Goal: Transaction & Acquisition: Purchase product/service

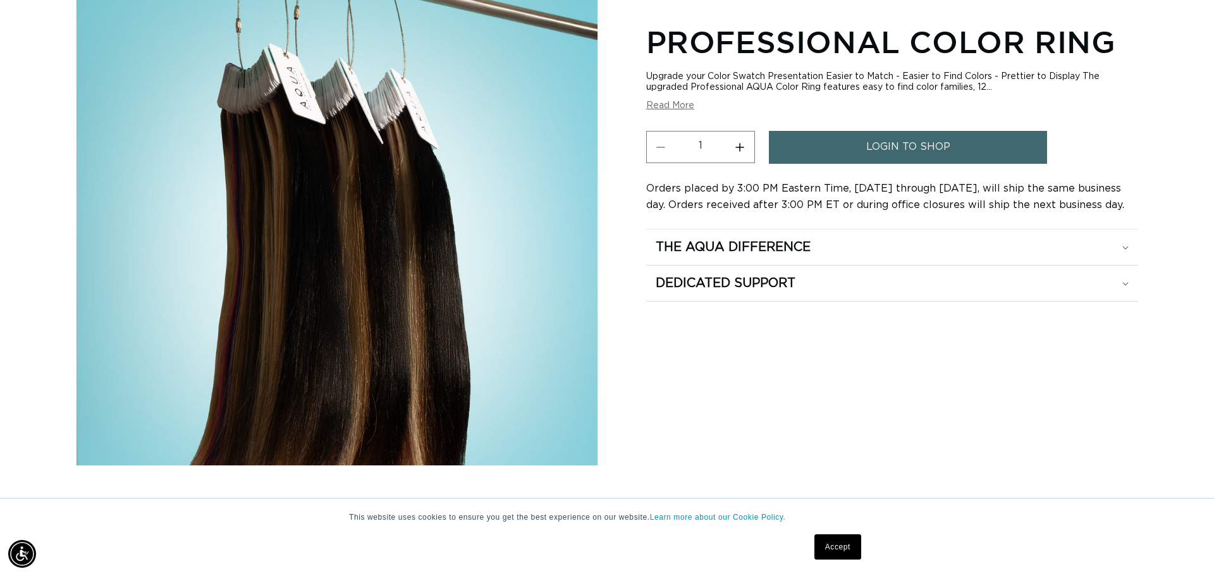
scroll to position [181, 0]
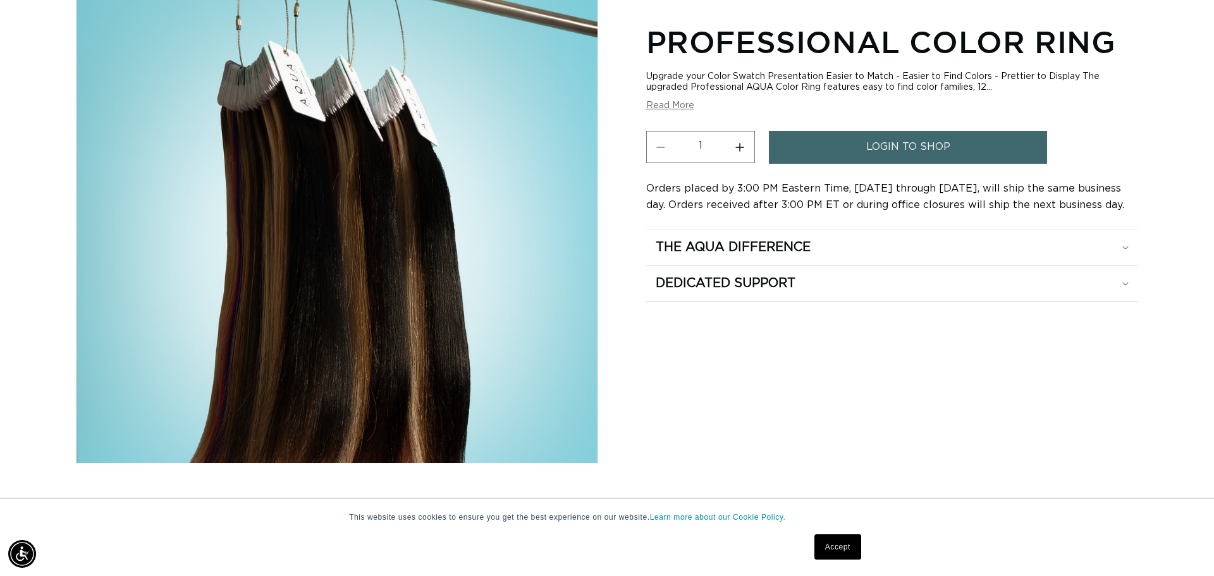
click at [902, 139] on span "login to shop" at bounding box center [908, 147] width 84 height 32
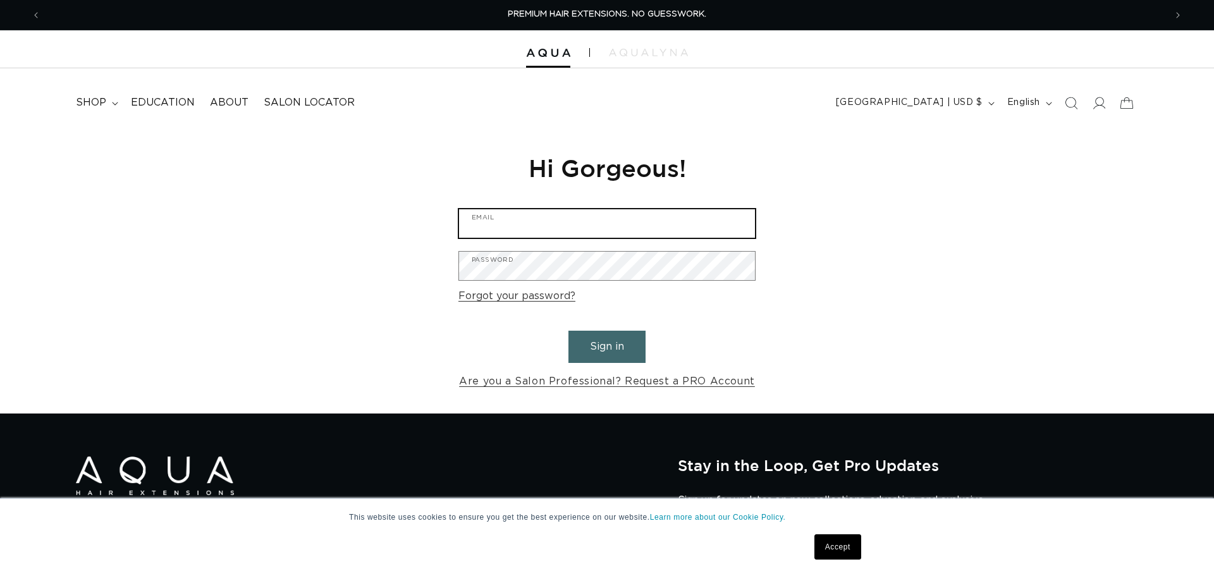
click at [534, 228] on input "Email" at bounding box center [607, 223] width 296 height 28
type input "riversedgespaandsalon@Gmail.com"
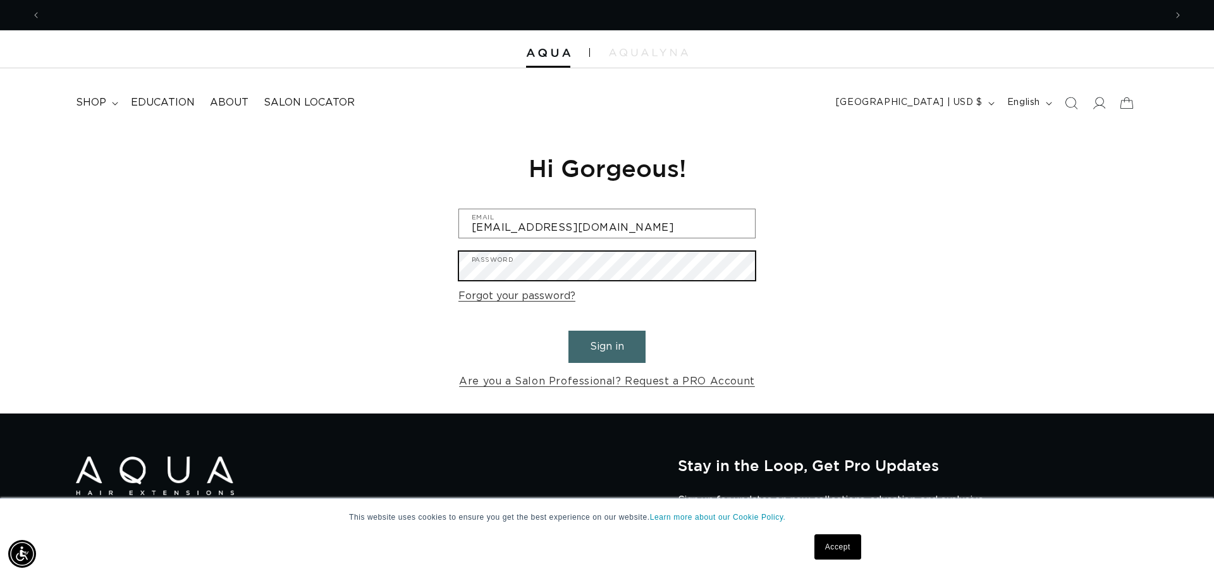
scroll to position [0, 1124]
click at [569, 331] on button "Sign in" at bounding box center [607, 347] width 77 height 32
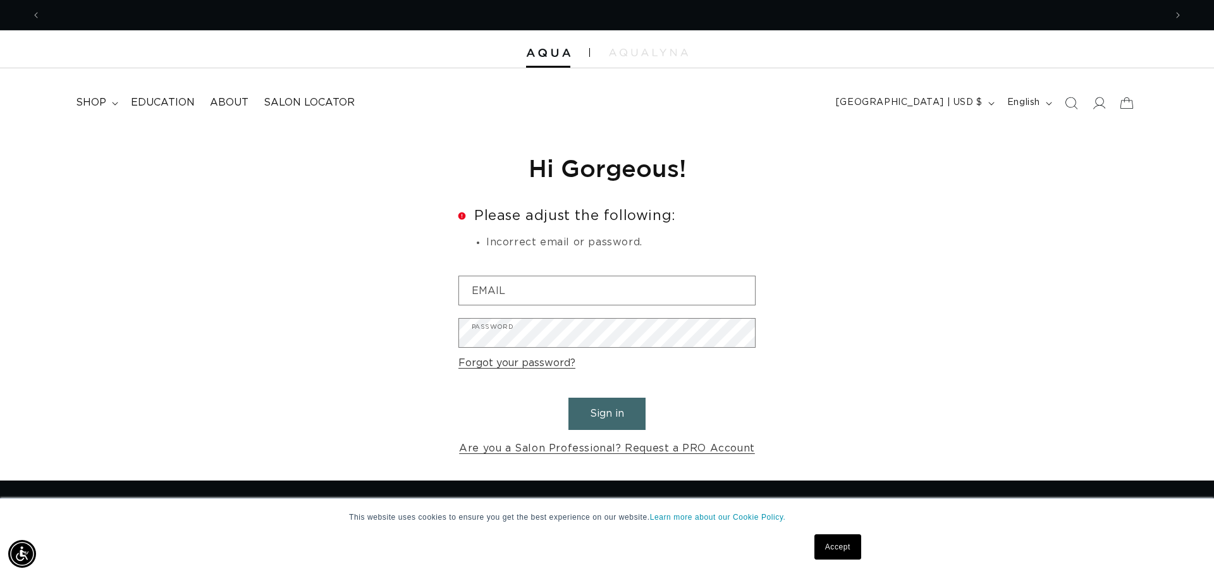
scroll to position [0, 1124]
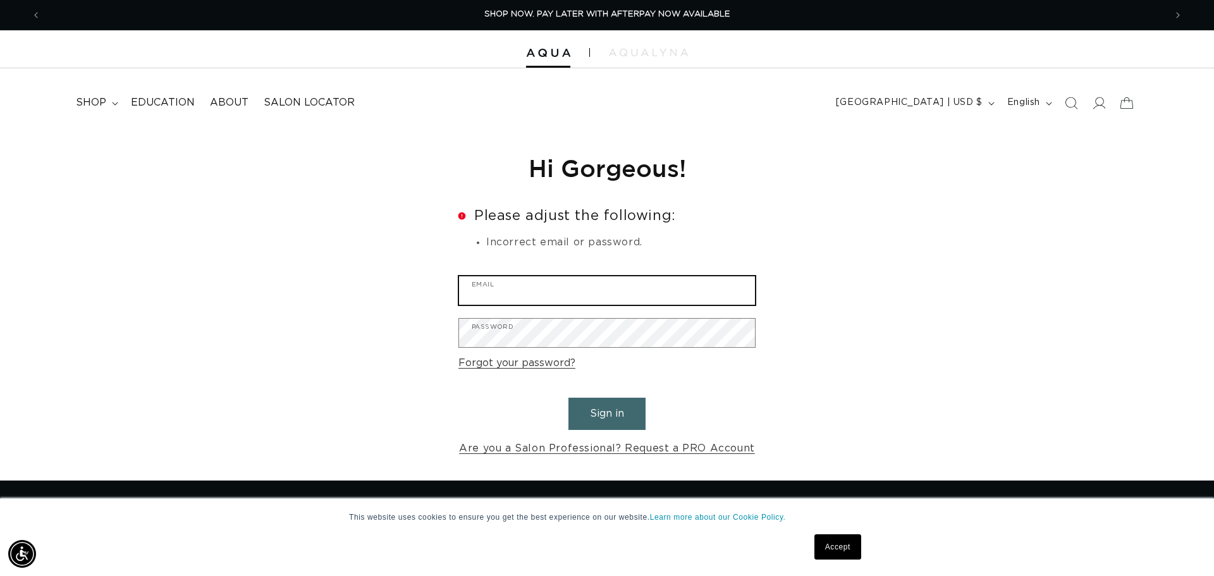
click at [558, 285] on input "Email" at bounding box center [607, 290] width 296 height 28
type input "riversedgespaandsalon@gmail.com"
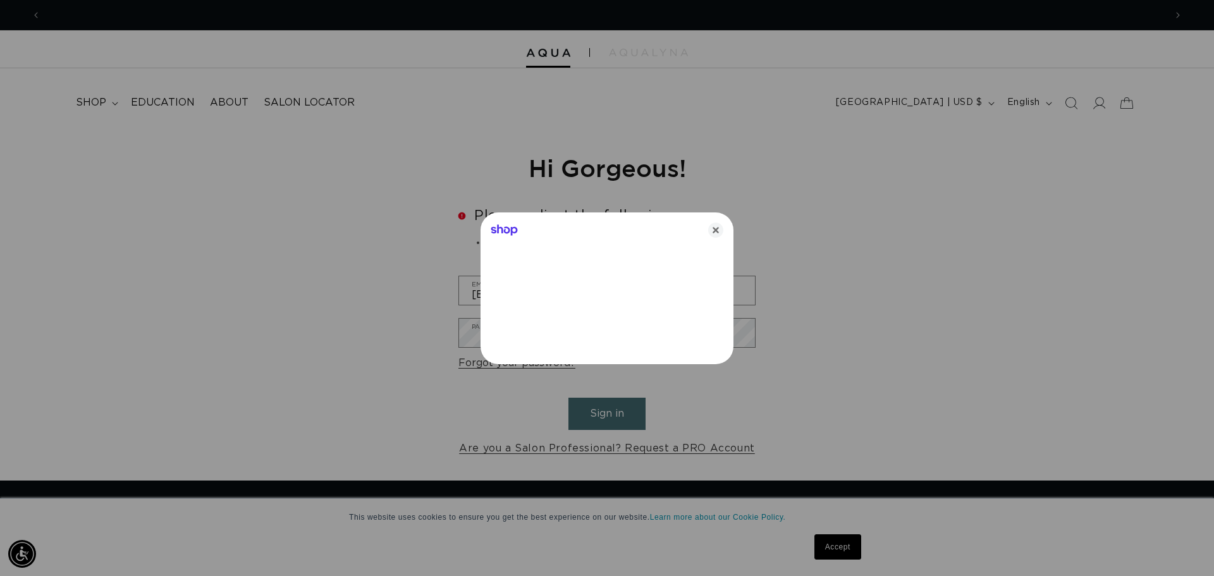
scroll to position [0, 2249]
click at [718, 235] on icon "Close" at bounding box center [715, 230] width 15 height 15
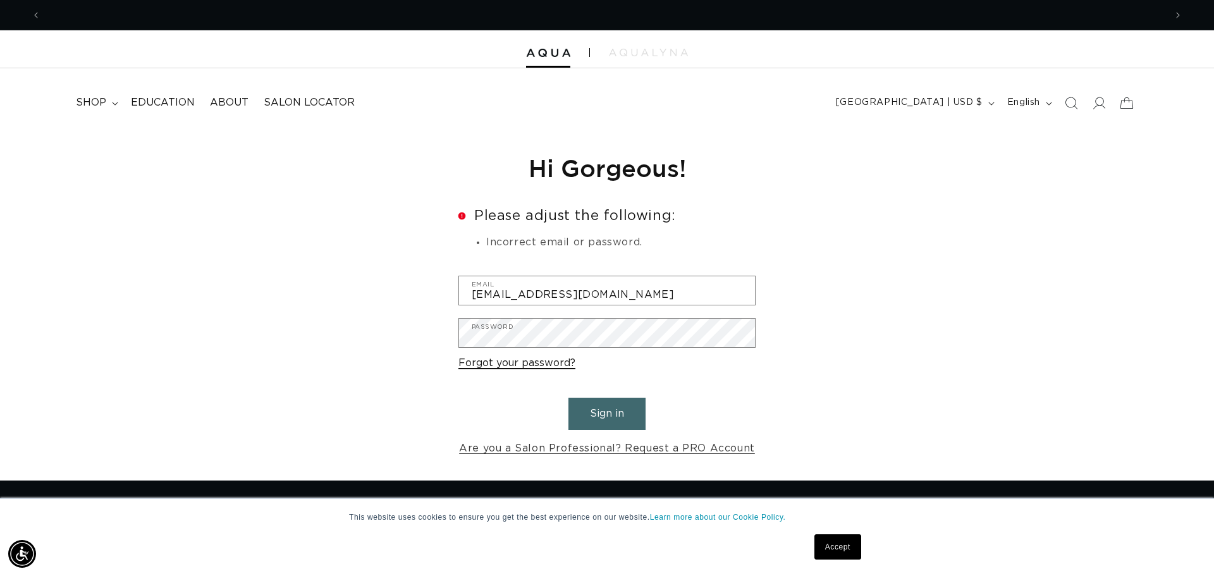
scroll to position [0, 0]
click at [550, 366] on link "Forgot your password?" at bounding box center [517, 363] width 117 height 18
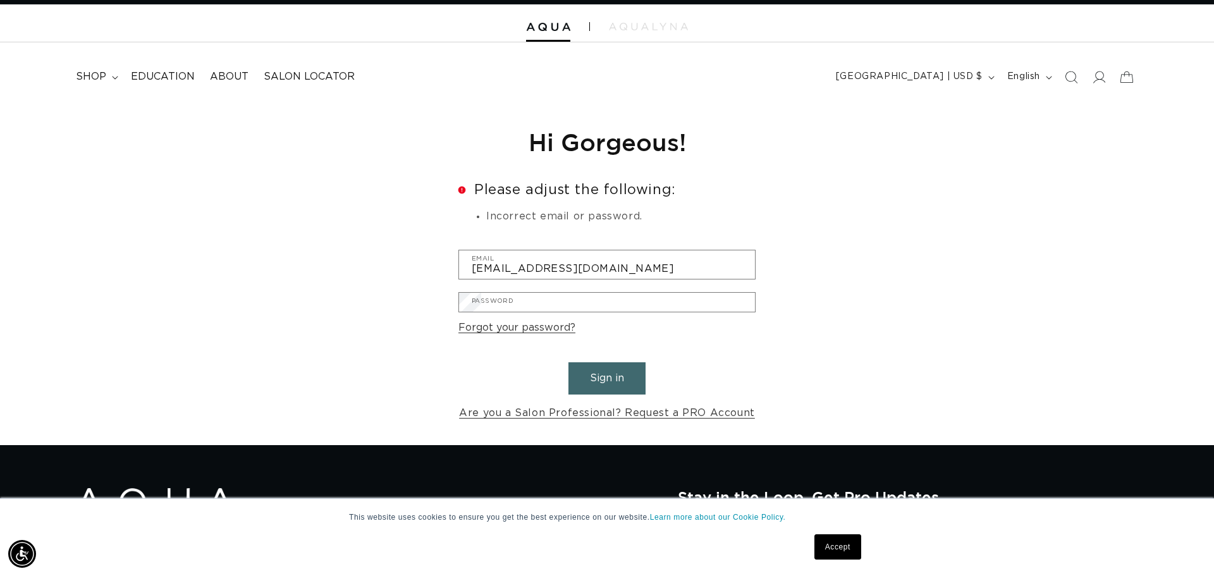
scroll to position [0, 1124]
click at [0, 0] on input "Email" at bounding box center [0, 0] width 0 height 0
type input "[EMAIL_ADDRESS][DOMAIN_NAME]"
click at [0, 0] on button "Submit" at bounding box center [0, 0] width 0 height 0
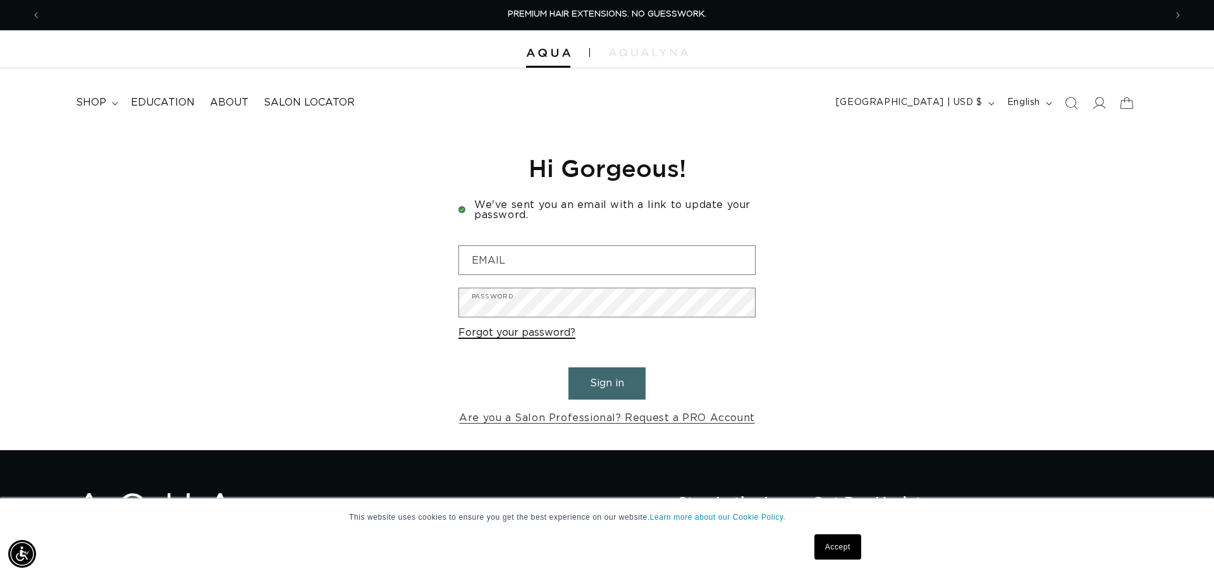
click at [520, 333] on link "Forgot your password?" at bounding box center [517, 333] width 117 height 18
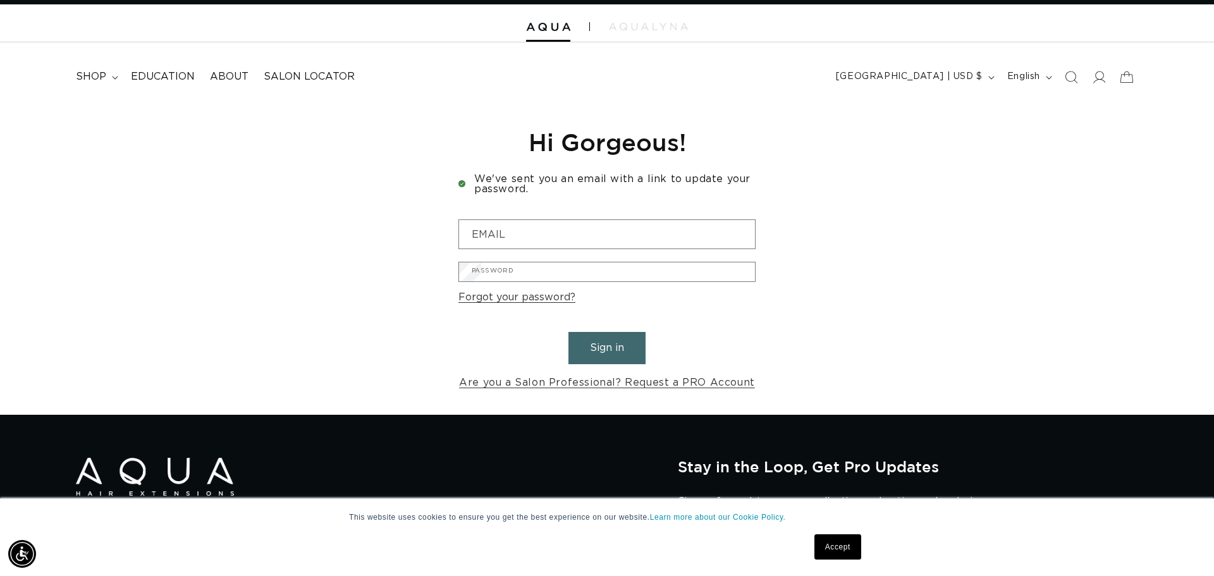
click at [0, 0] on input "Email" at bounding box center [0, 0] width 0 height 0
type input "[EMAIL_ADDRESS][DOMAIN_NAME]"
click at [0, 0] on button "Submit" at bounding box center [0, 0] width 0 height 0
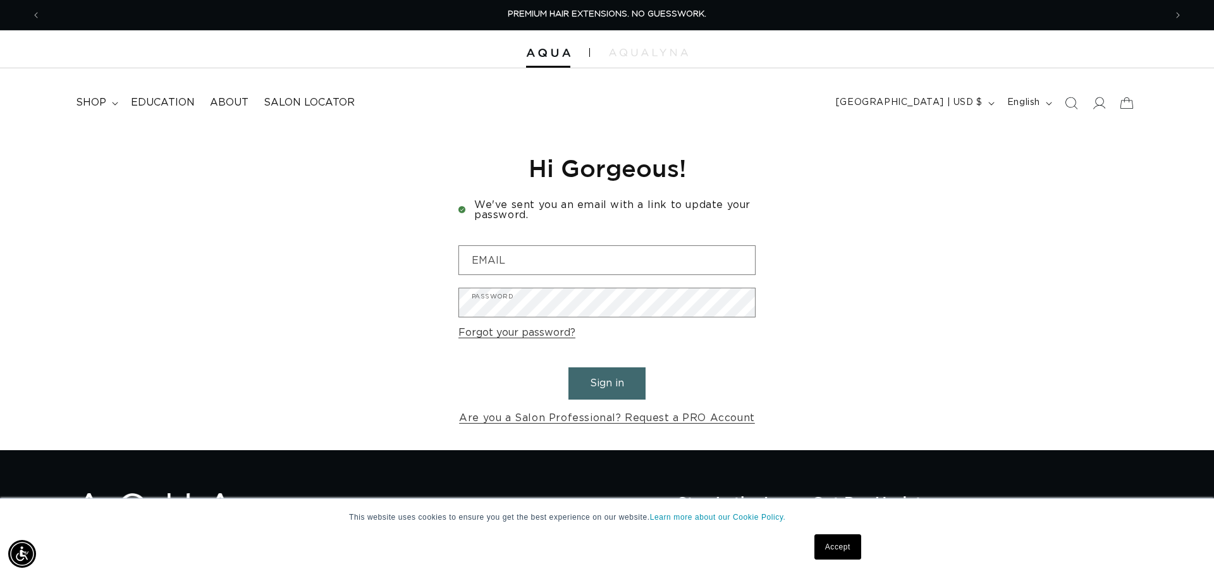
click at [839, 546] on link "Accept" at bounding box center [838, 546] width 47 height 25
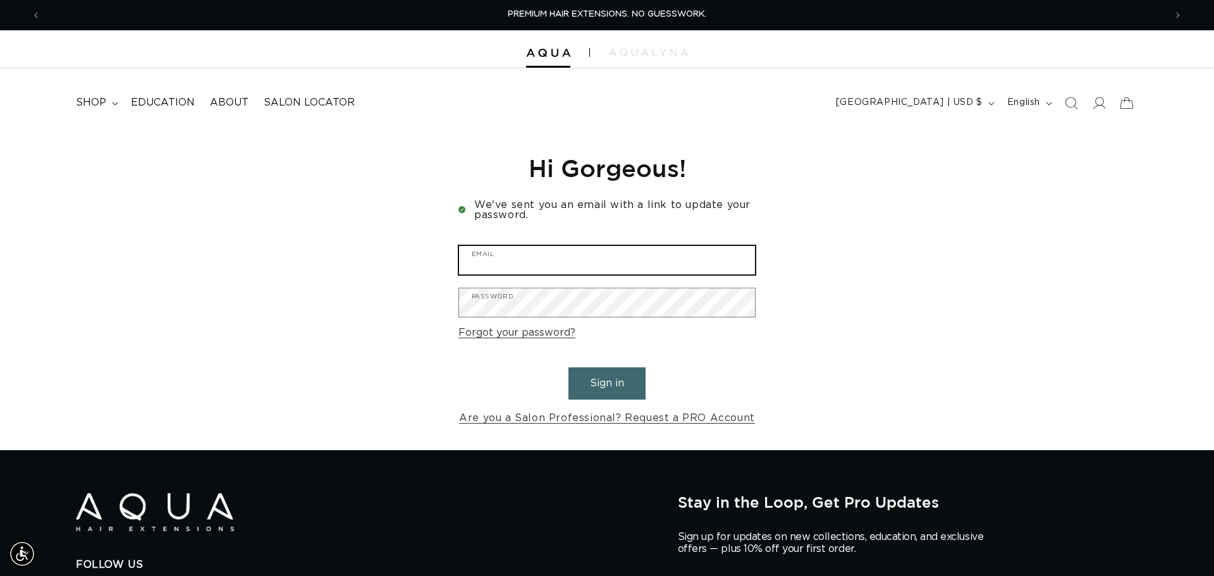
click at [556, 252] on input "Email" at bounding box center [607, 260] width 296 height 28
type input "riversedgespaandsalon@gmail.com"
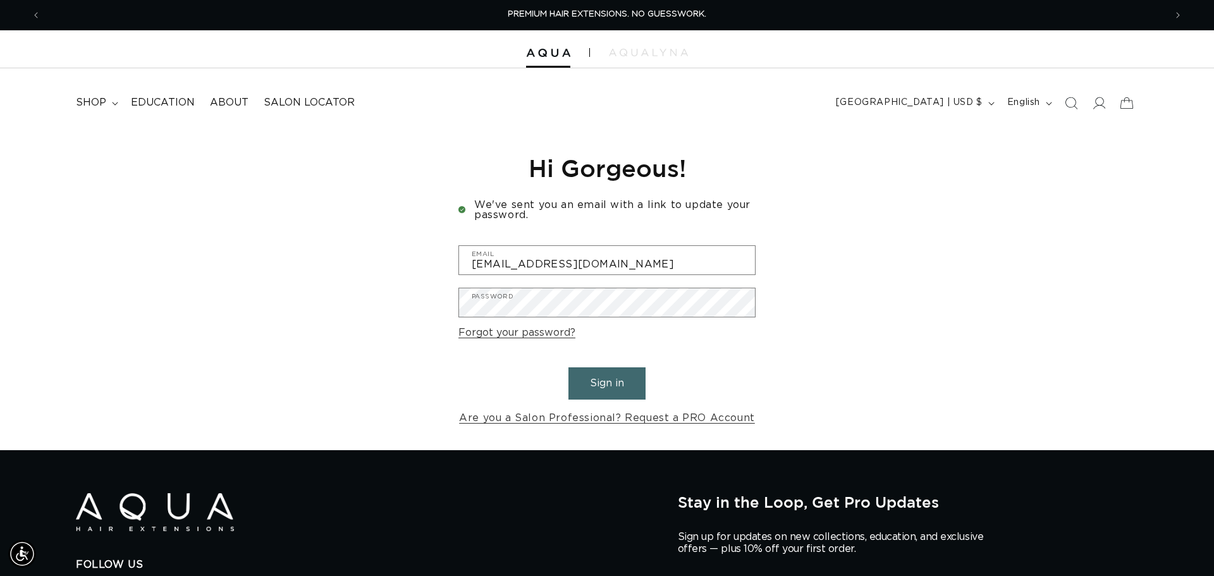
scroll to position [0, 1124]
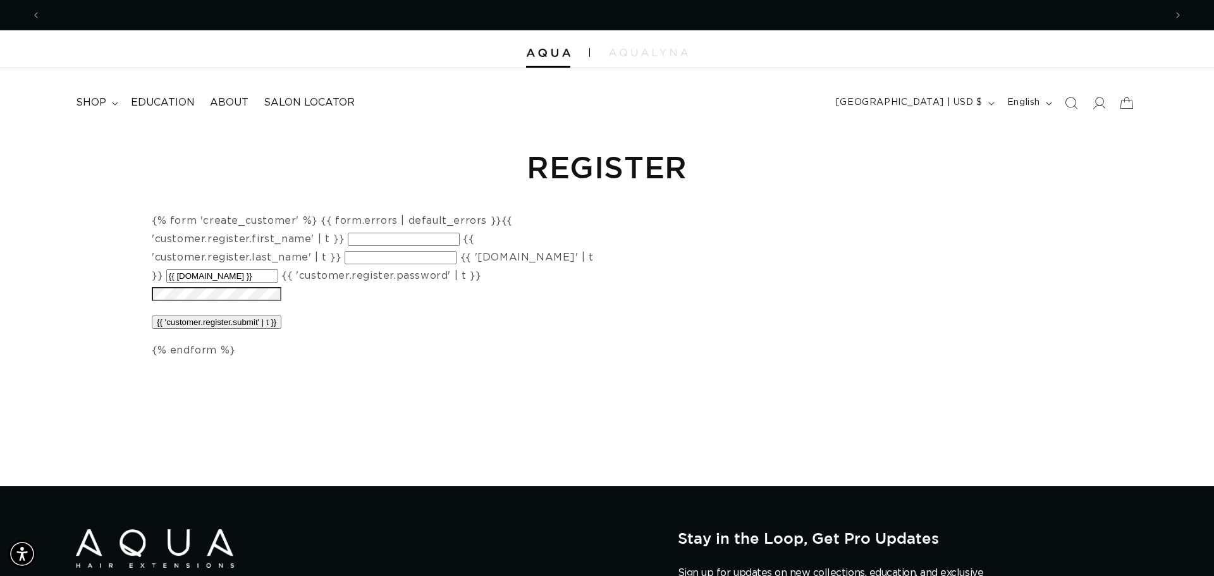
scroll to position [0, 2249]
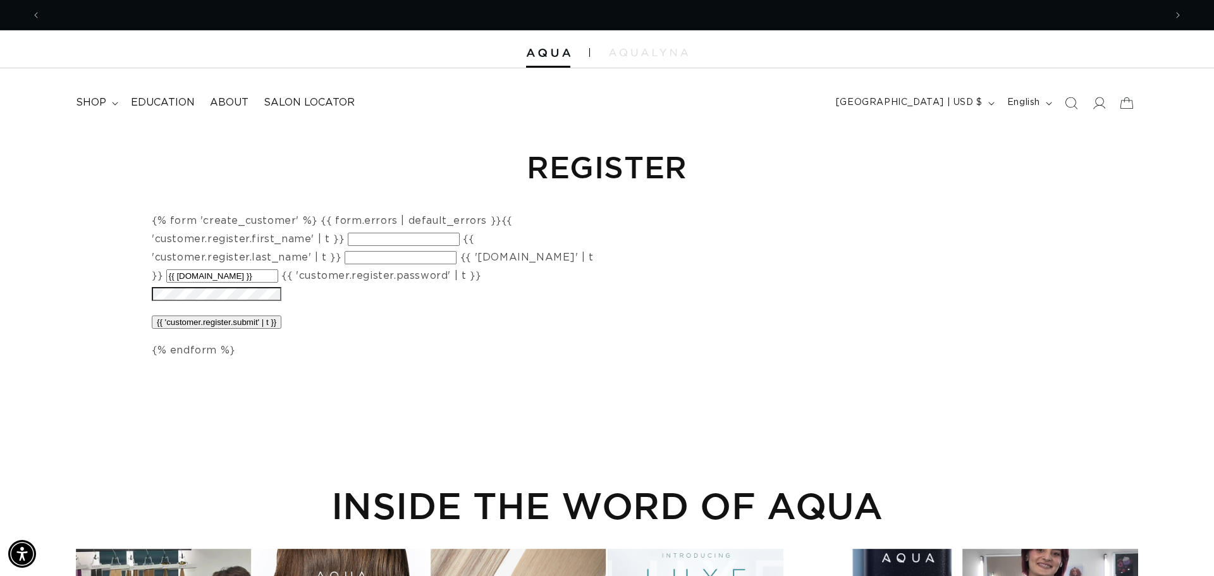
scroll to position [0, 1124]
click at [407, 239] on input "{{ 'customer.register.first_name' | t }}" at bounding box center [404, 239] width 112 height 13
type input "Danielle"
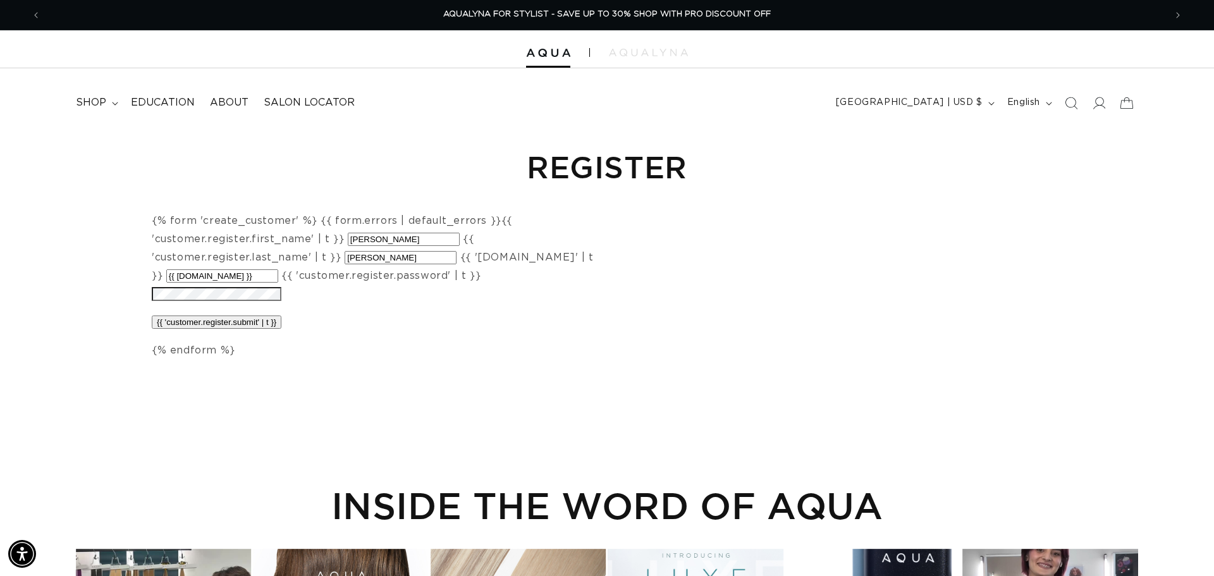
type input "Frechette"
type input "riversedgespaandsalon@gmail.com"
click at [259, 326] on input "{{ 'customer.register.submit' | t }}" at bounding box center [217, 322] width 130 height 13
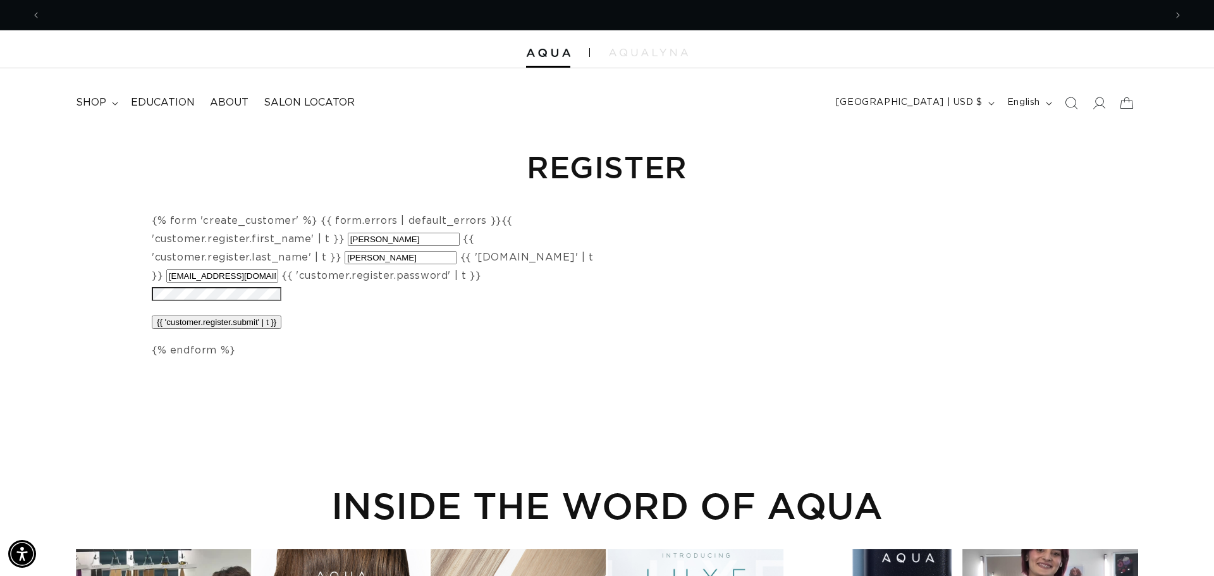
scroll to position [0, 0]
click at [251, 324] on input "{{ 'customer.register.submit' | t }}" at bounding box center [217, 322] width 130 height 13
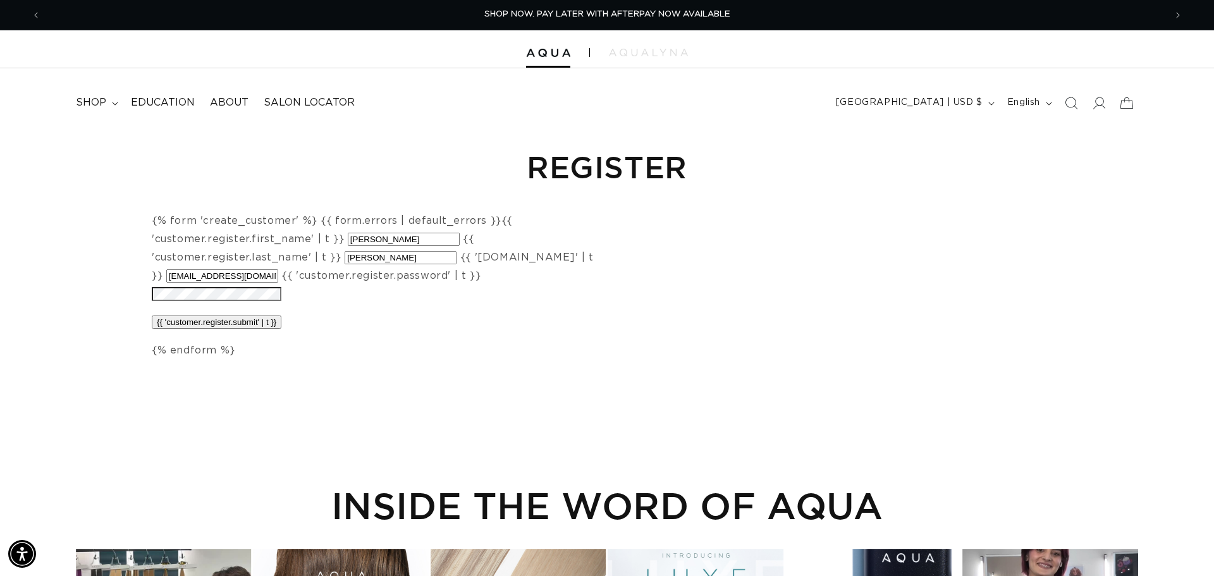
click at [251, 324] on input "{{ 'customer.register.submit' | t }}" at bounding box center [217, 322] width 130 height 13
click at [798, 316] on div "{% form 'create_customer' %} {{ form.errors | default_errors }} {{ 'customer.re…" at bounding box center [607, 286] width 911 height 148
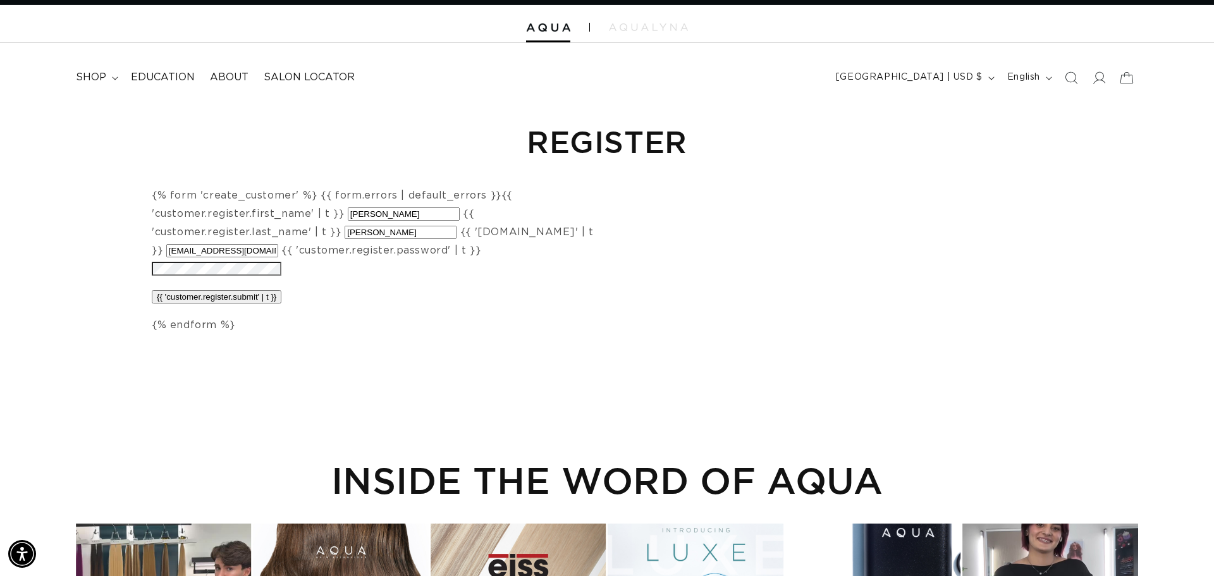
scroll to position [0, 2249]
click at [261, 296] on input "{{ 'customer.register.submit' | t }}" at bounding box center [217, 296] width 130 height 13
click at [192, 302] on input "{{ 'customer.register.submit' | t }}" at bounding box center [217, 296] width 130 height 13
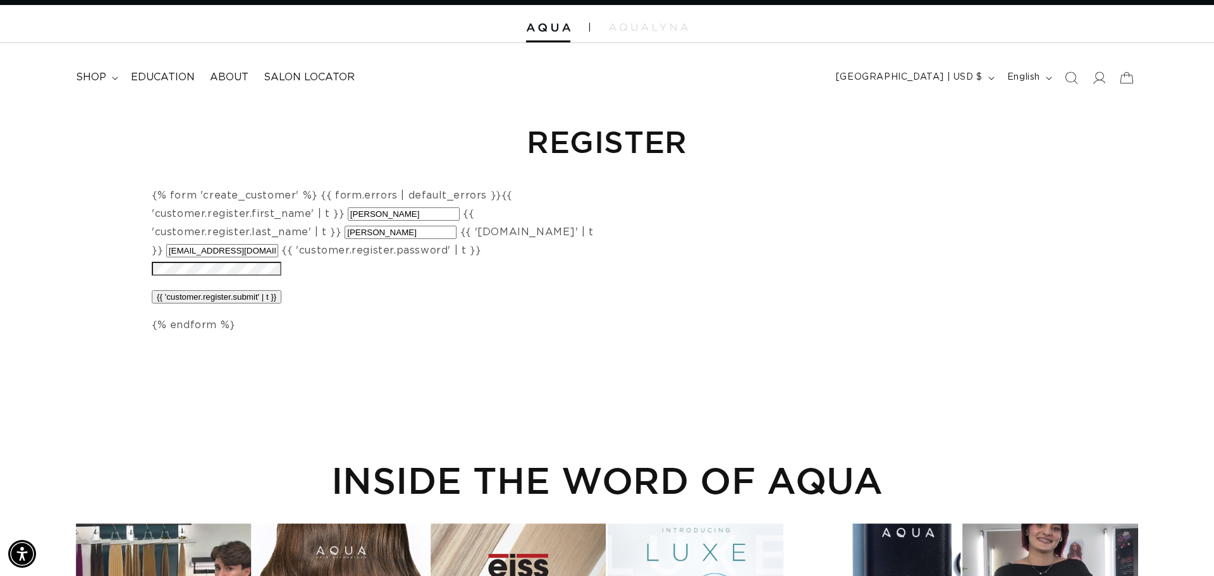
click at [192, 302] on input "{{ 'customer.register.submit' | t }}" at bounding box center [217, 296] width 130 height 13
click at [612, 80] on header "FEATURED Last Chance SHOP BY SYSTEM Q Weft Hand Tied Weft Machine Weft Tape In …" at bounding box center [607, 73] width 1214 height 61
click at [577, 127] on h1 "Register" at bounding box center [607, 141] width 1062 height 39
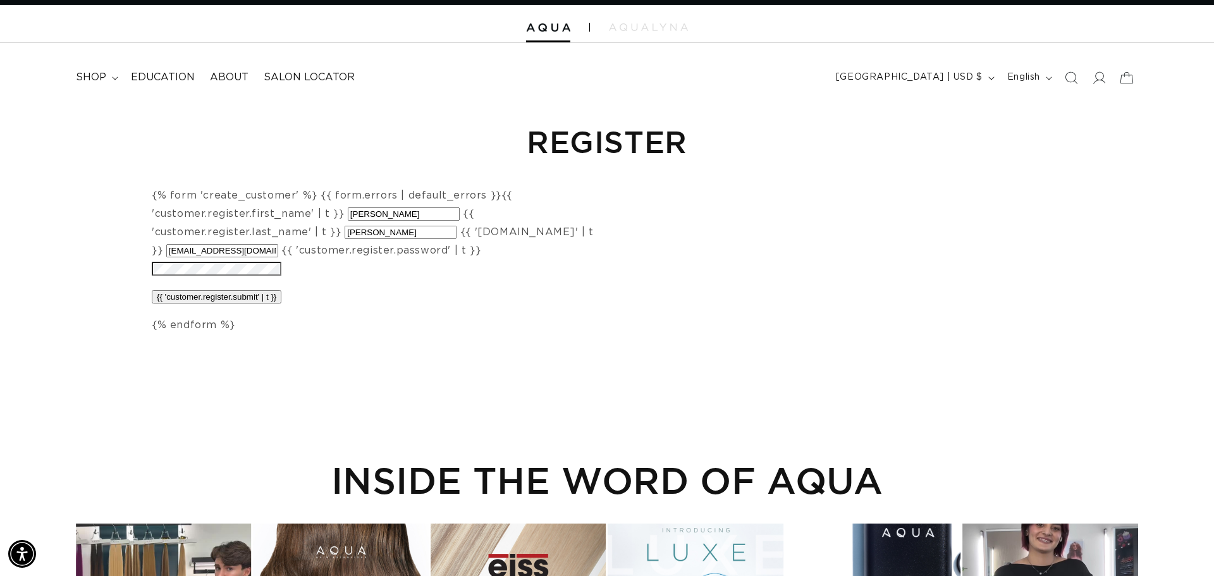
click at [577, 127] on h1 "Register" at bounding box center [607, 141] width 1062 height 39
click at [442, 370] on main "Register {% form 'create_customer' %} {{ form.errors | default_errors }} {{ 'cu…" at bounding box center [607, 418] width 1214 height 628
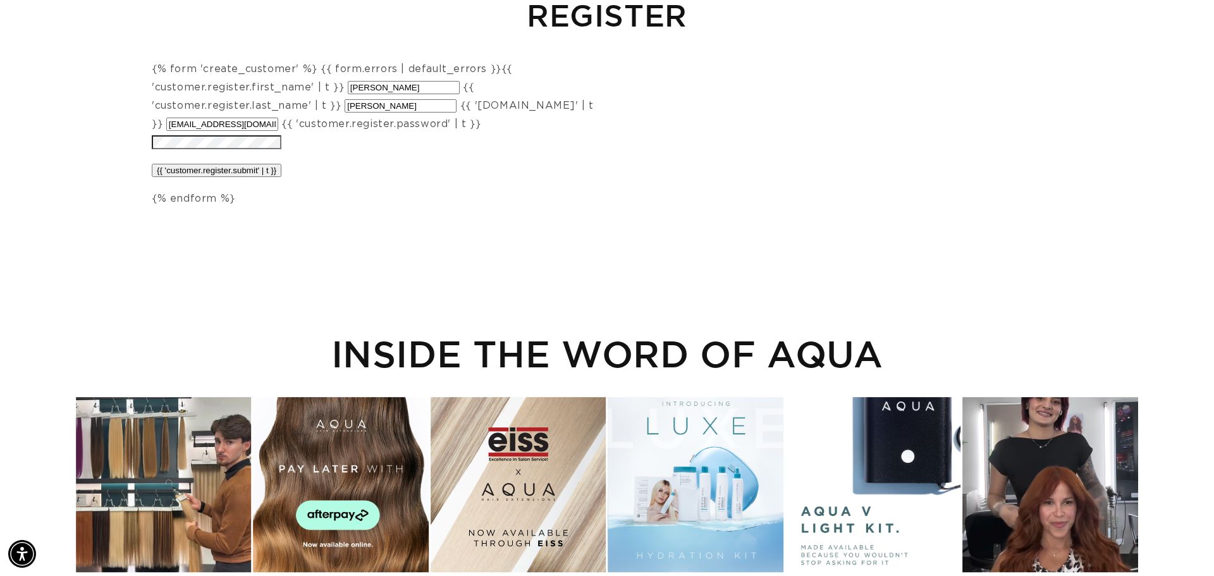
scroll to position [0, 2249]
click at [302, 154] on div "{% form 'create_customer' %} {{ form.errors | default_errors }} {{ 'customer.re…" at bounding box center [377, 134] width 450 height 148
click at [249, 168] on input "{{ 'customer.register.submit' | t }}" at bounding box center [217, 170] width 130 height 13
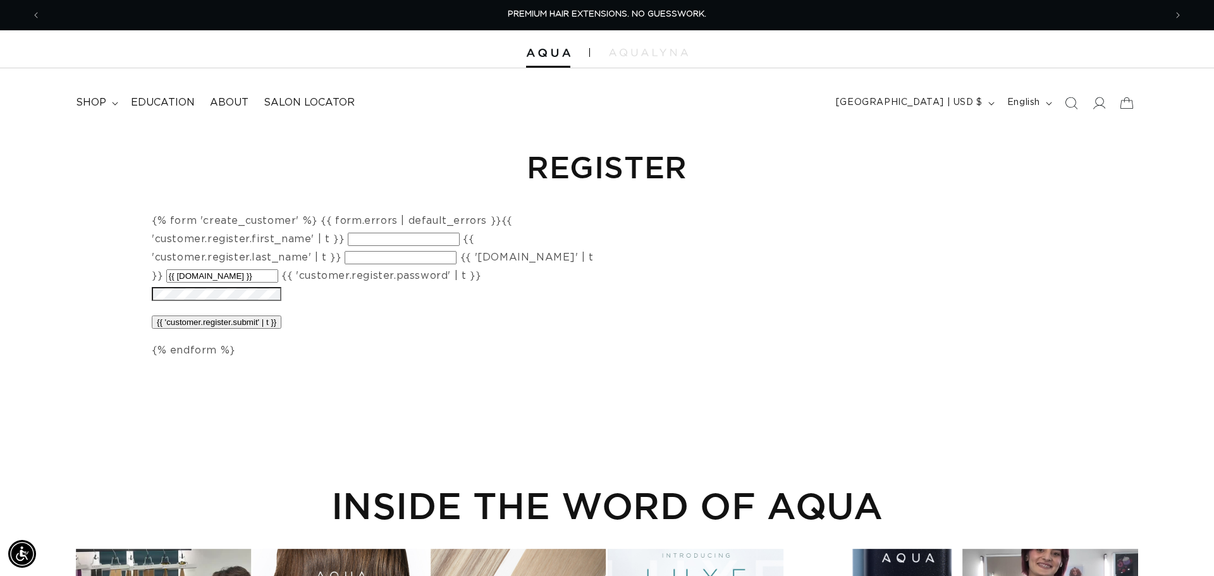
drag, startPoint x: 705, startPoint y: 221, endPoint x: 740, endPoint y: 213, distance: 35.6
click at [706, 220] on div "{% form 'create_customer' %} {{ form.errors | default_errors }} {{ 'customer.re…" at bounding box center [607, 286] width 911 height 148
click at [111, 106] on summary "shop" at bounding box center [95, 103] width 55 height 28
click at [640, 52] on img at bounding box center [648, 53] width 79 height 8
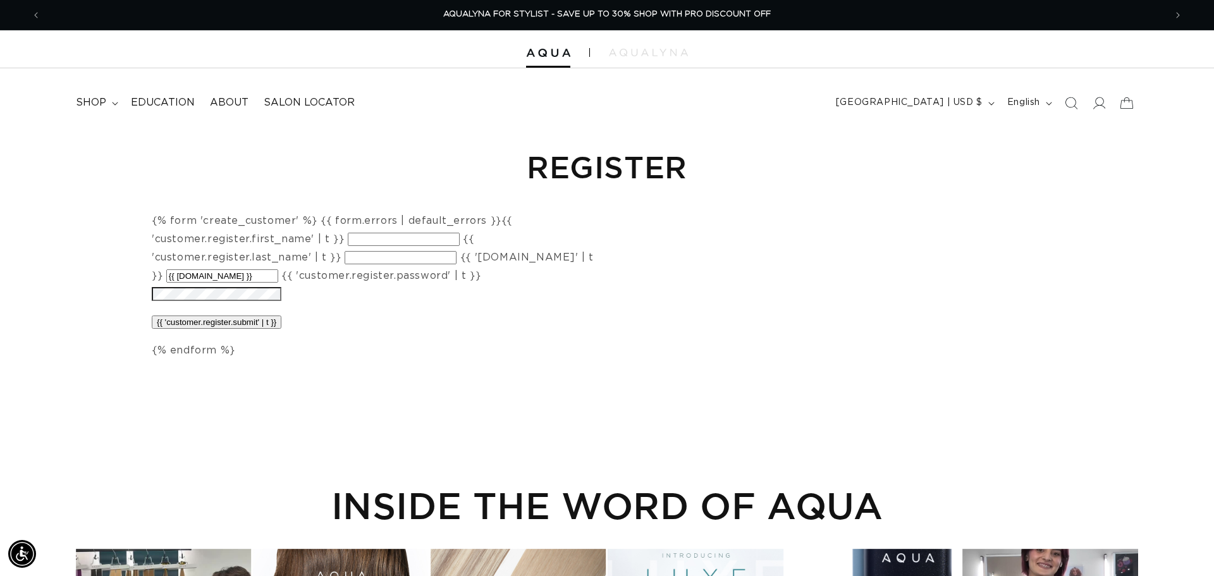
click at [918, 154] on h1 "Register" at bounding box center [607, 166] width 1062 height 39
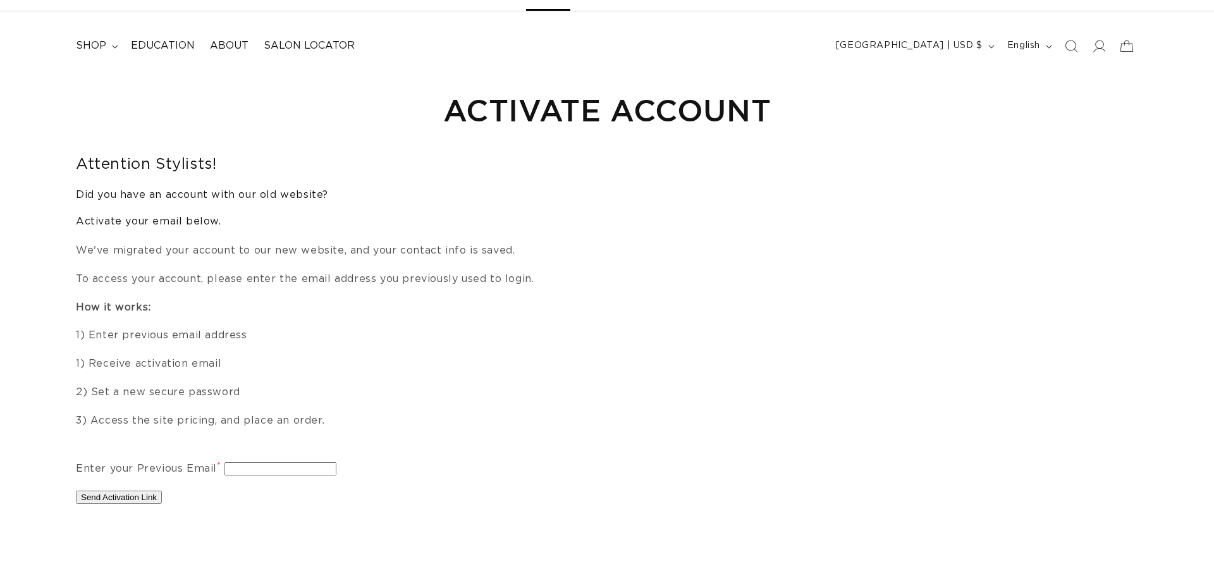
scroll to position [58, 0]
click at [268, 468] on input "Enter your Previous Email *" at bounding box center [281, 467] width 112 height 13
type input "riversedgespaandsalon@gmail.com"
click at [141, 498] on button "Send Activation Link" at bounding box center [119, 495] width 86 height 13
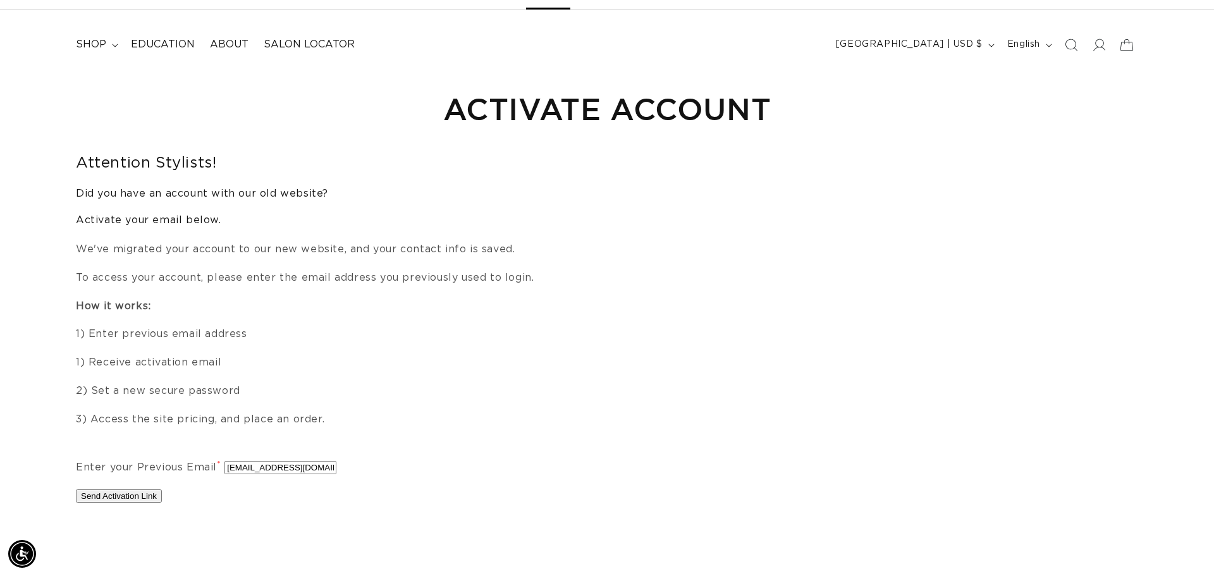
scroll to position [0, 2249]
click at [101, 499] on button "Send Activation Link" at bounding box center [119, 495] width 86 height 13
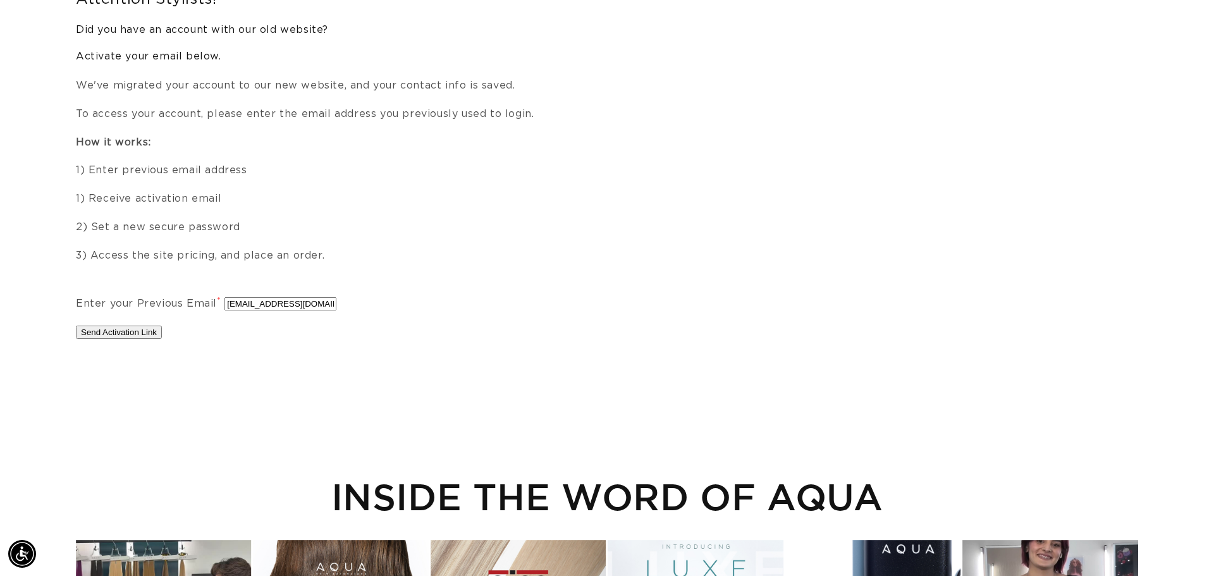
scroll to position [221, 0]
click at [257, 308] on input "riversedgespaandsalon@gmail.com" at bounding box center [281, 305] width 112 height 13
drag, startPoint x: 257, startPoint y: 308, endPoint x: 328, endPoint y: 302, distance: 70.4
click at [328, 302] on input "riversedgespaandsalon@gmail.com" at bounding box center [281, 305] width 112 height 13
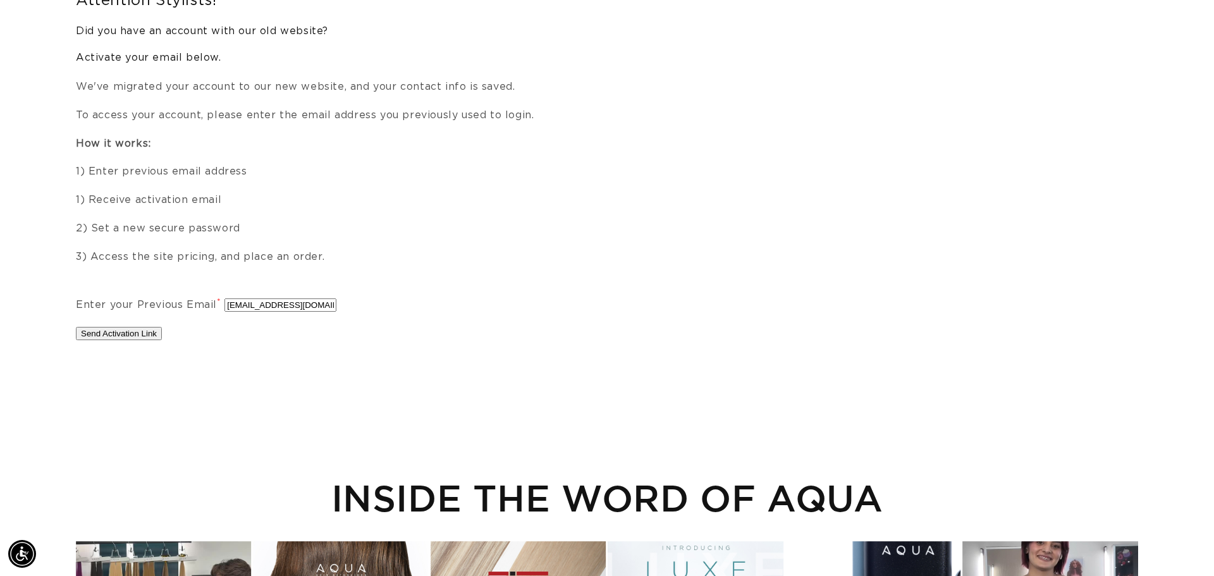
scroll to position [0, 6]
drag, startPoint x: 343, startPoint y: 302, endPoint x: 367, endPoint y: 302, distance: 23.4
click at [367, 302] on form "Enter your Previous Email * riversedgespaandsalon@gmail.com Send Activation Link" at bounding box center [607, 318] width 1062 height 48
click at [310, 304] on input "riversedgespaandsalon@gmail.com" at bounding box center [281, 305] width 112 height 13
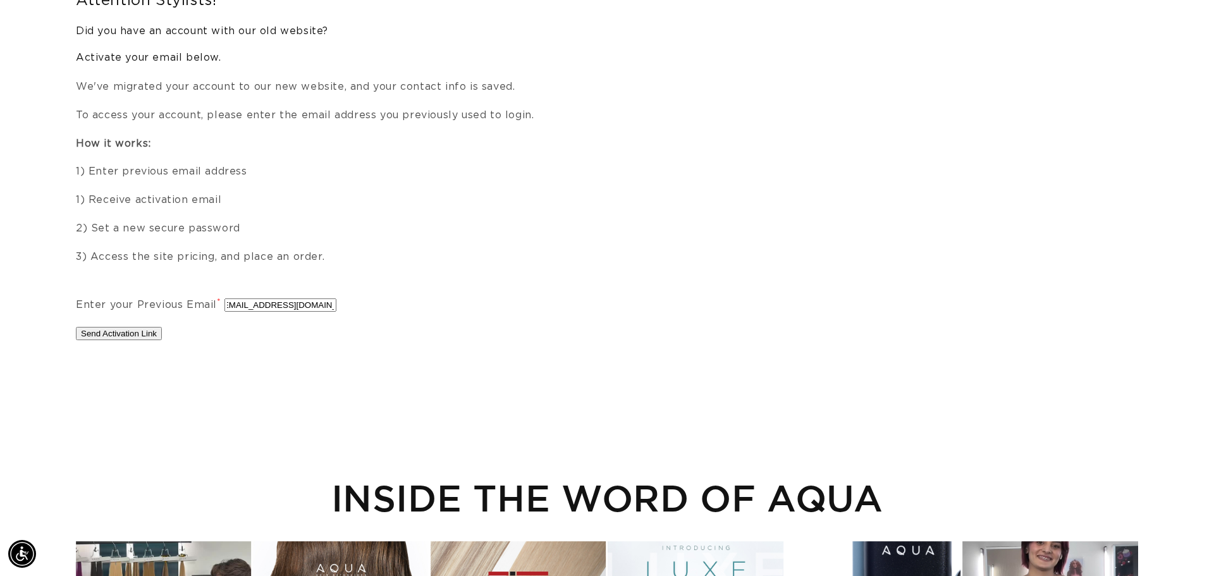
scroll to position [0, 0]
click at [112, 331] on button "Send Activation Link" at bounding box center [119, 333] width 86 height 13
click at [109, 337] on button "Send Activation Link" at bounding box center [119, 333] width 86 height 13
click at [111, 319] on form "Enter your Previous Email * riversedgespaandsalon@gmail.com Send Activation Link" at bounding box center [607, 318] width 1062 height 48
click at [97, 340] on p "Send Activation Link" at bounding box center [607, 333] width 1062 height 18
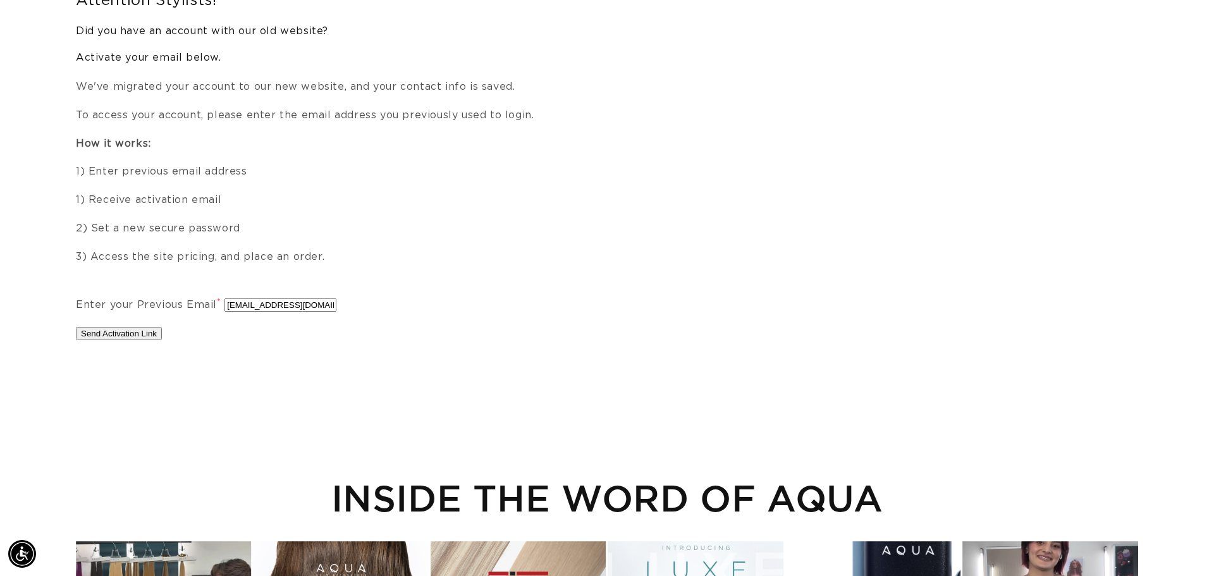
scroll to position [0, 2249]
click at [115, 331] on button "Send Activation Link" at bounding box center [119, 333] width 86 height 13
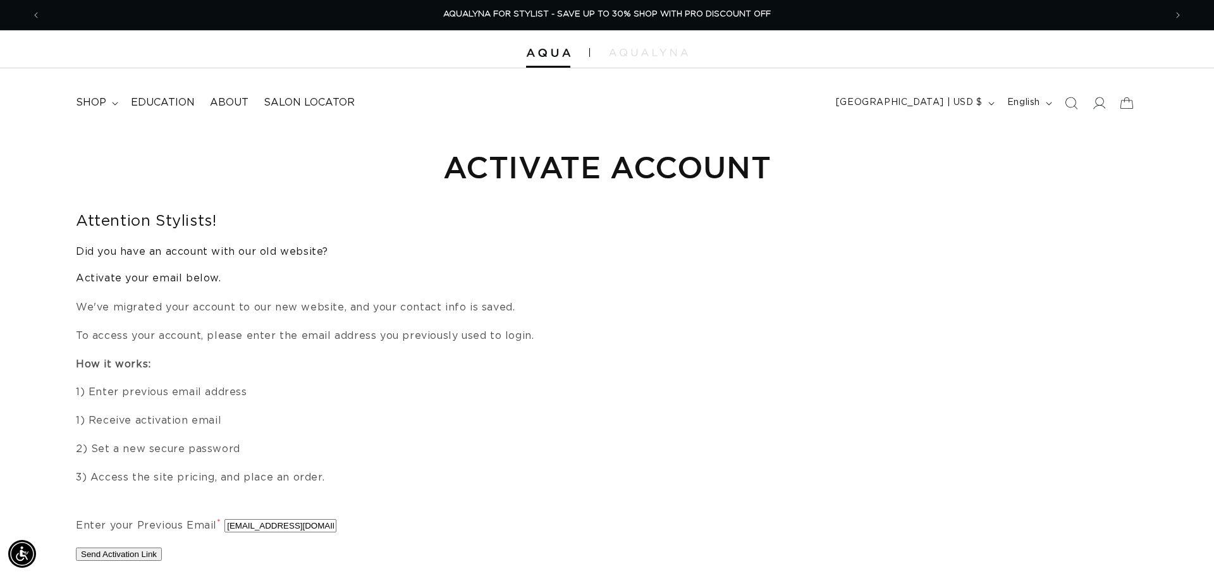
click at [680, 348] on div "Attention Stylists! Did you have an account with our old website? Activate your…" at bounding box center [607, 349] width 1062 height 274
click at [112, 102] on icon at bounding box center [115, 104] width 6 height 4
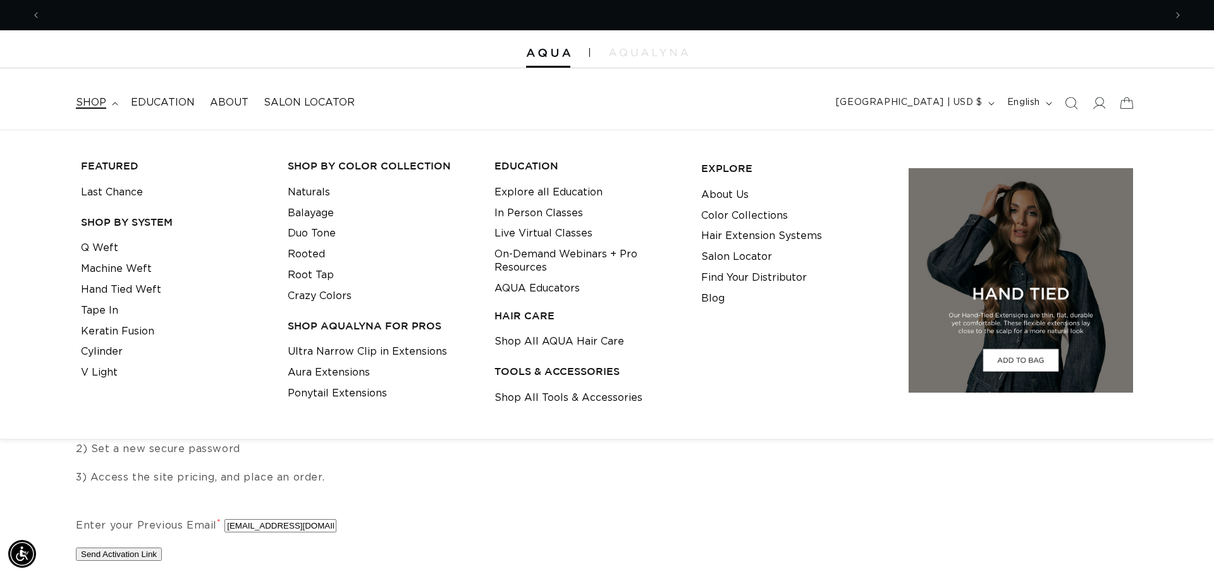
scroll to position [0, 0]
click at [311, 296] on link "Crazy Colors" at bounding box center [320, 296] width 64 height 21
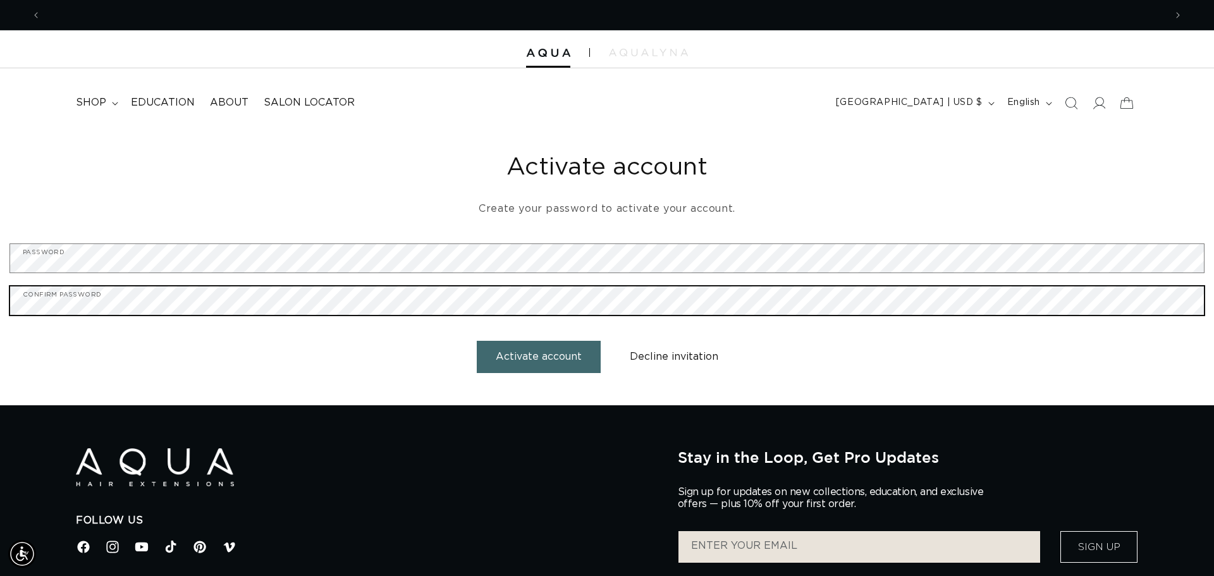
scroll to position [0, 1124]
click at [477, 341] on button "Activate account" at bounding box center [539, 357] width 124 height 32
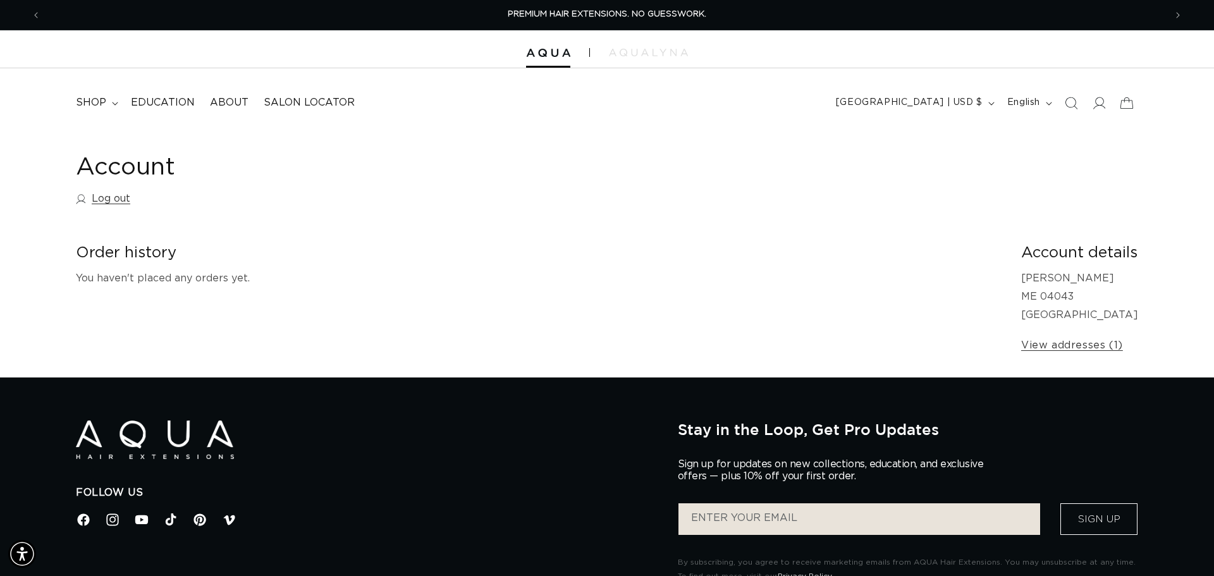
click at [346, 221] on div "Account Log out Order history You haven't placed any orders yet. Account detail…" at bounding box center [607, 254] width 1214 height 248
click at [531, 59] on div at bounding box center [607, 49] width 1214 height 38
click at [909, 241] on div "Account Log out Order history You haven't placed any orders yet. Account detail…" at bounding box center [607, 254] width 1214 height 248
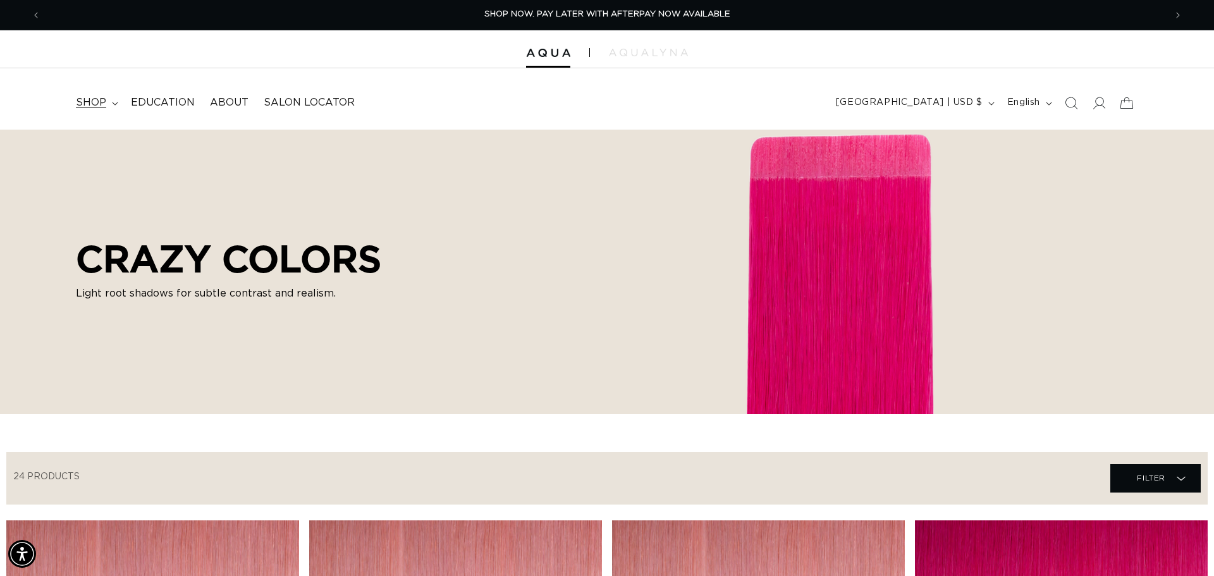
click at [114, 104] on icon at bounding box center [115, 103] width 6 height 3
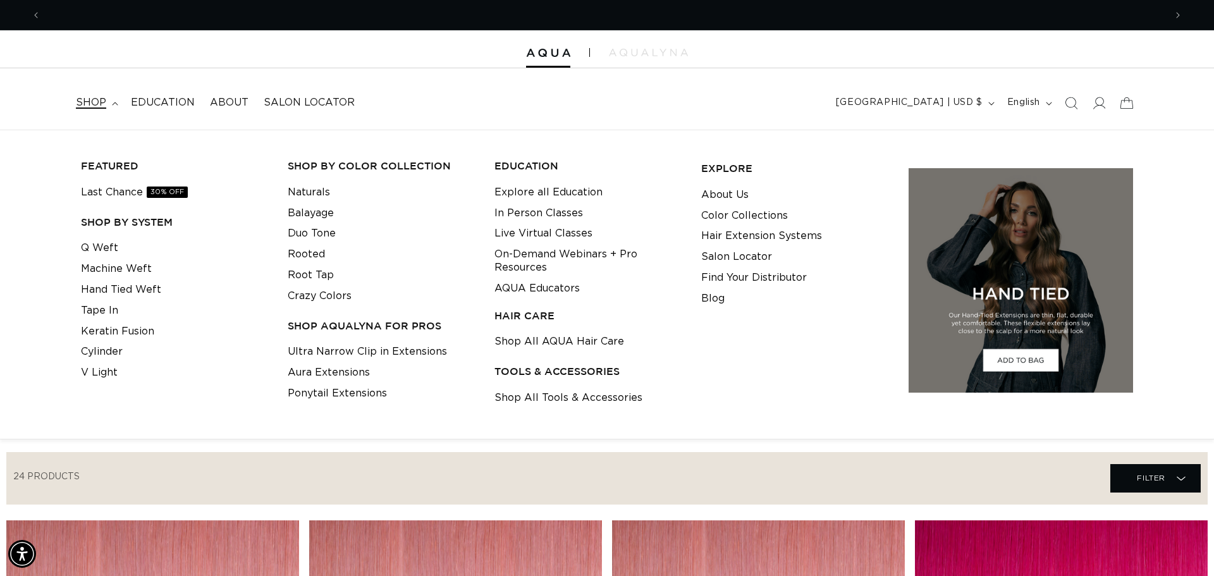
scroll to position [0, 2249]
click at [104, 314] on link "Tape In" at bounding box center [99, 310] width 37 height 21
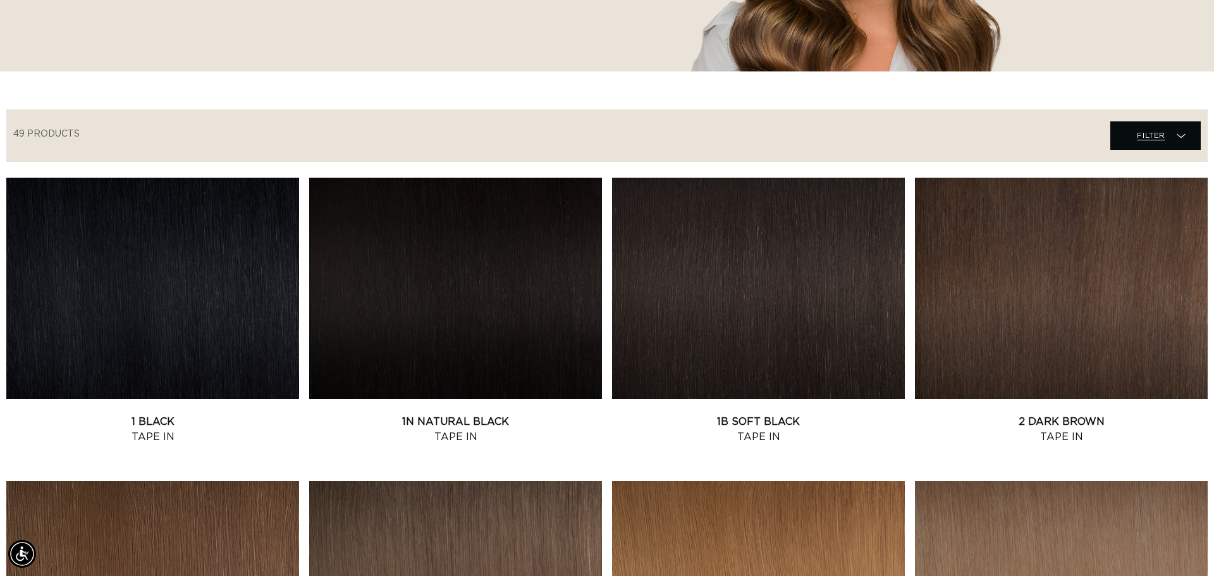
click at [1130, 133] on span "Filter Filter" at bounding box center [1156, 135] width 90 height 28
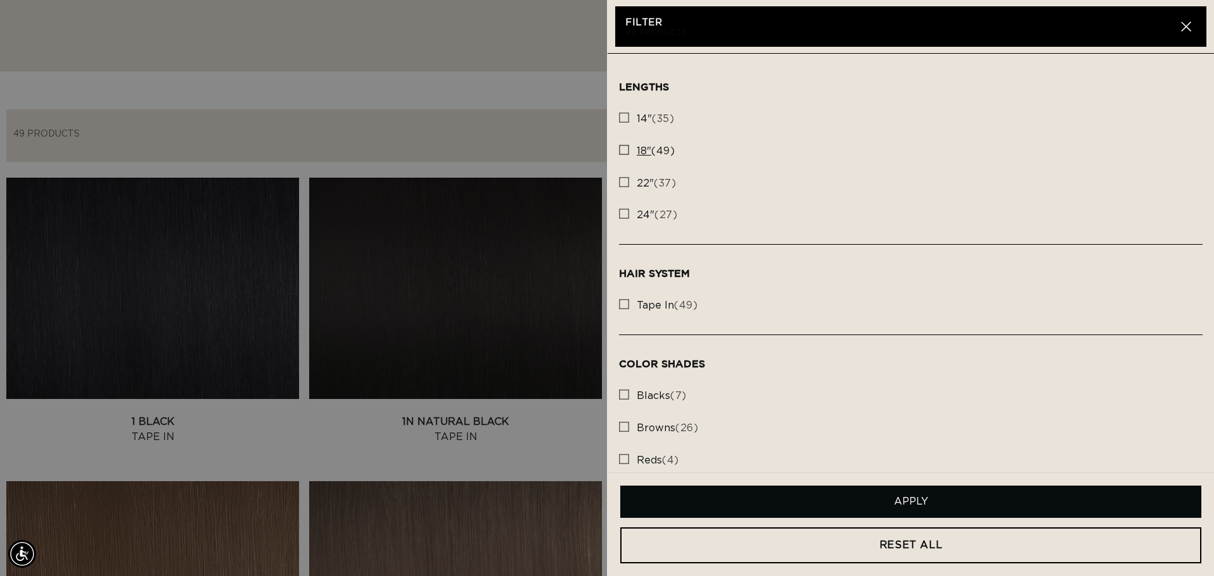
scroll to position [0, 1124]
click at [1111, 150] on summary "Filter Filter" at bounding box center [1156, 135] width 90 height 28
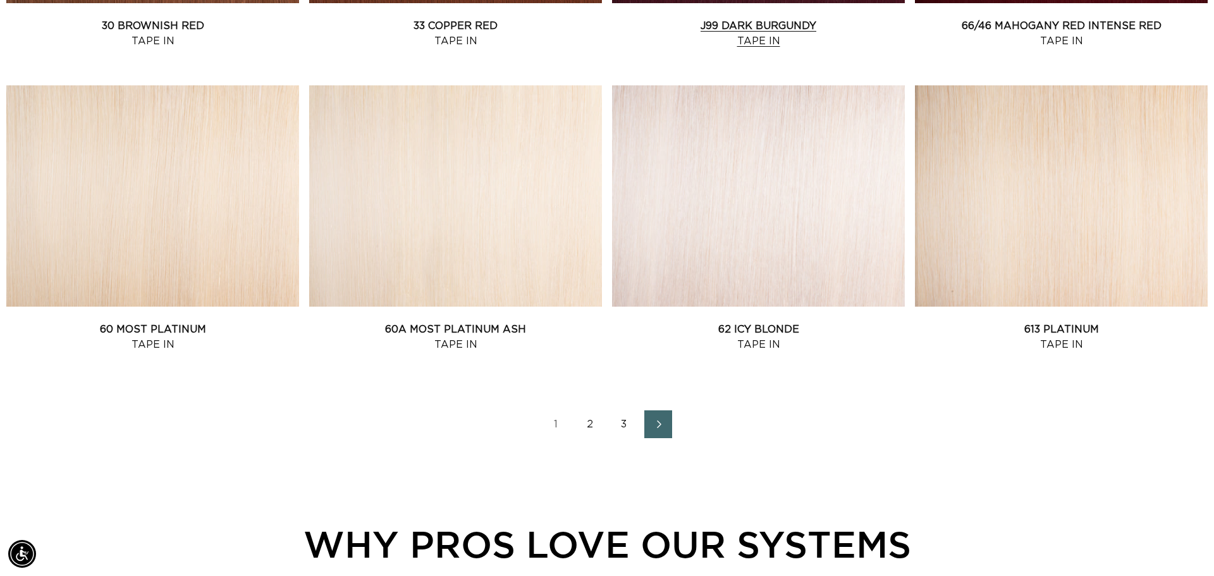
scroll to position [1728, 0]
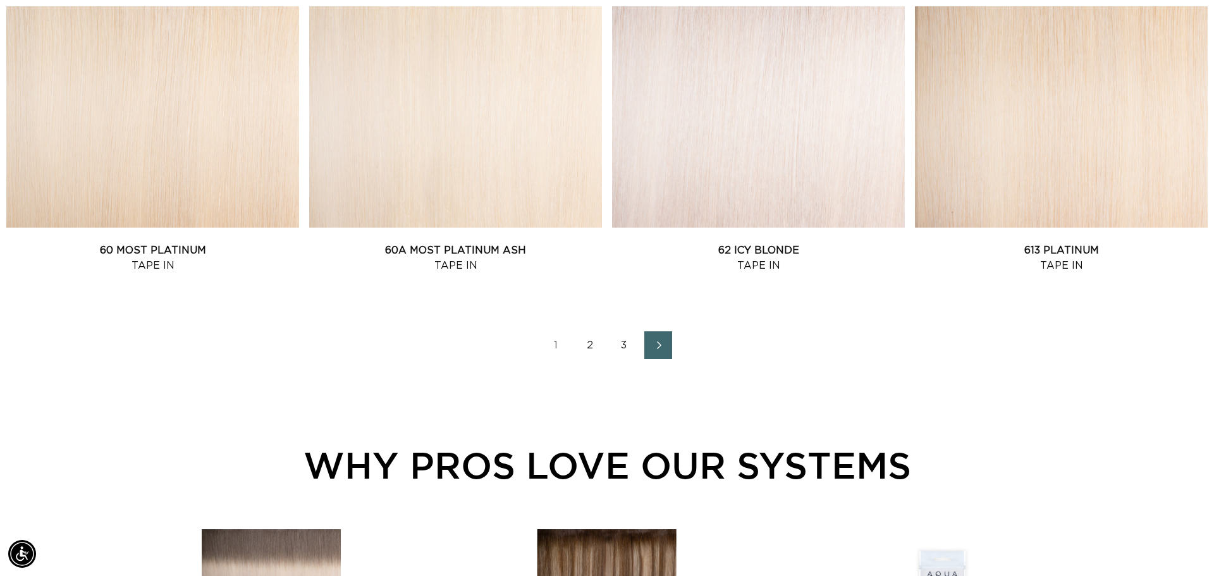
click at [593, 343] on link "2" at bounding box center [590, 345] width 28 height 28
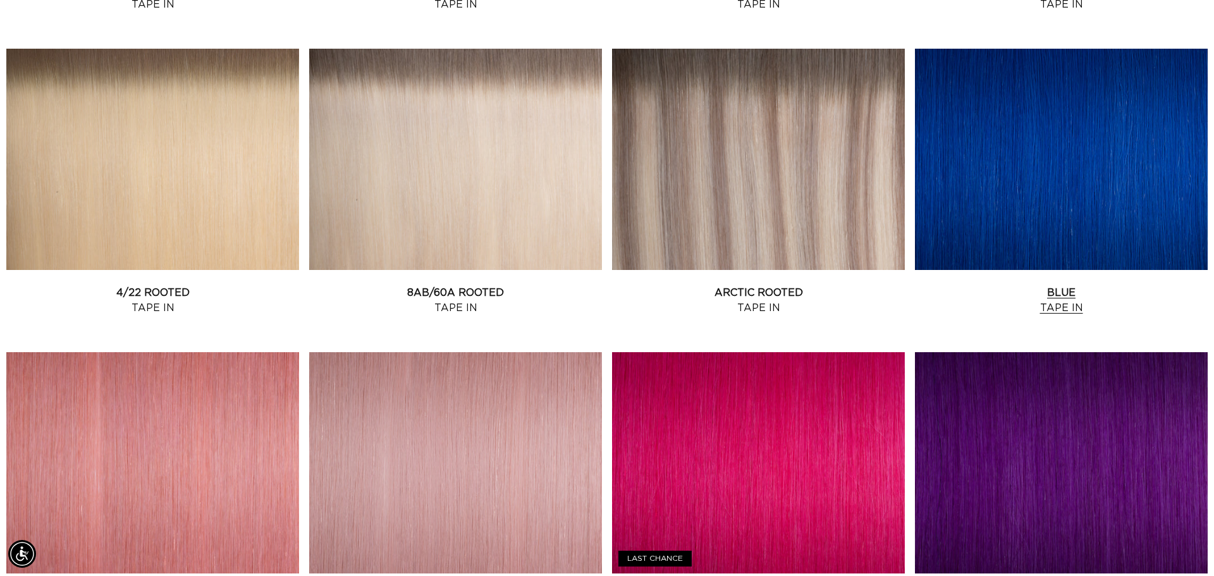
click at [1047, 285] on link "Blue Tape In" at bounding box center [1061, 300] width 293 height 30
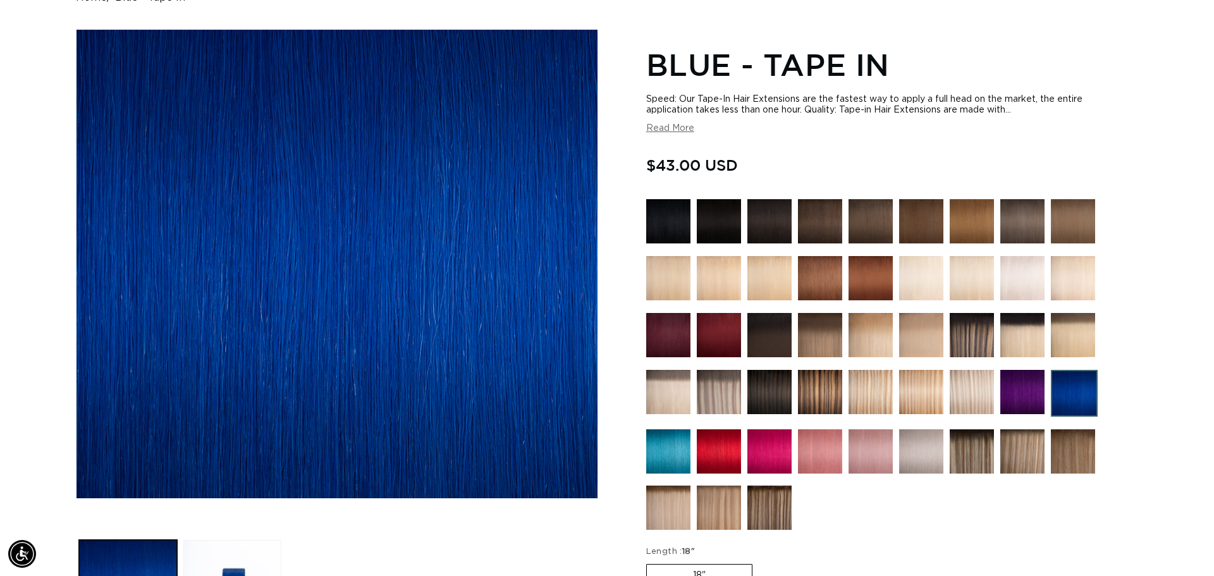
scroll to position [0, 2249]
click at [1029, 390] on img at bounding box center [1022, 392] width 44 height 44
